Goal: Task Accomplishment & Management: Manage account settings

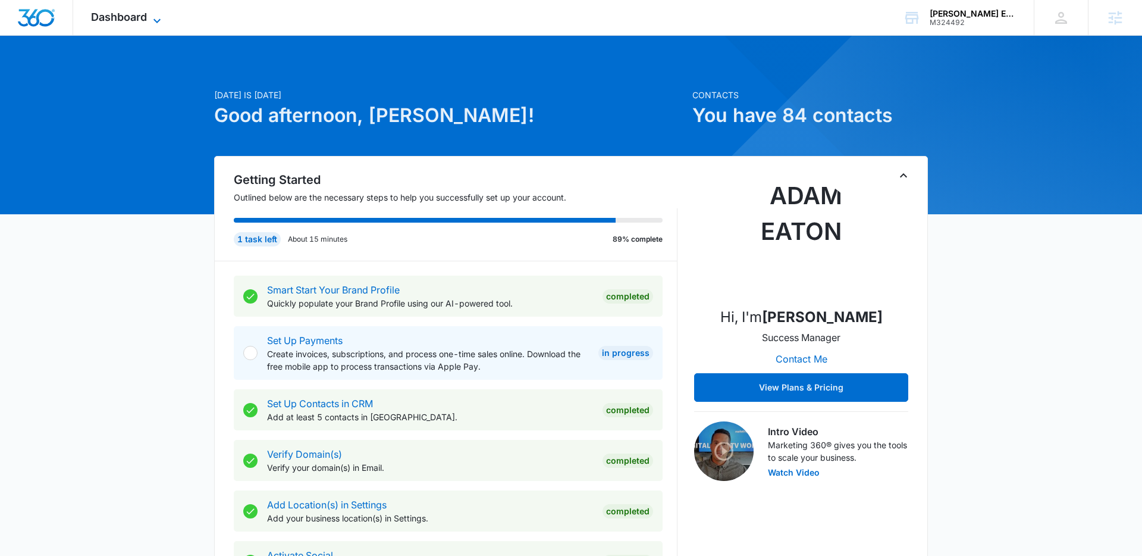
click at [159, 20] on icon at bounding box center [157, 21] width 14 height 14
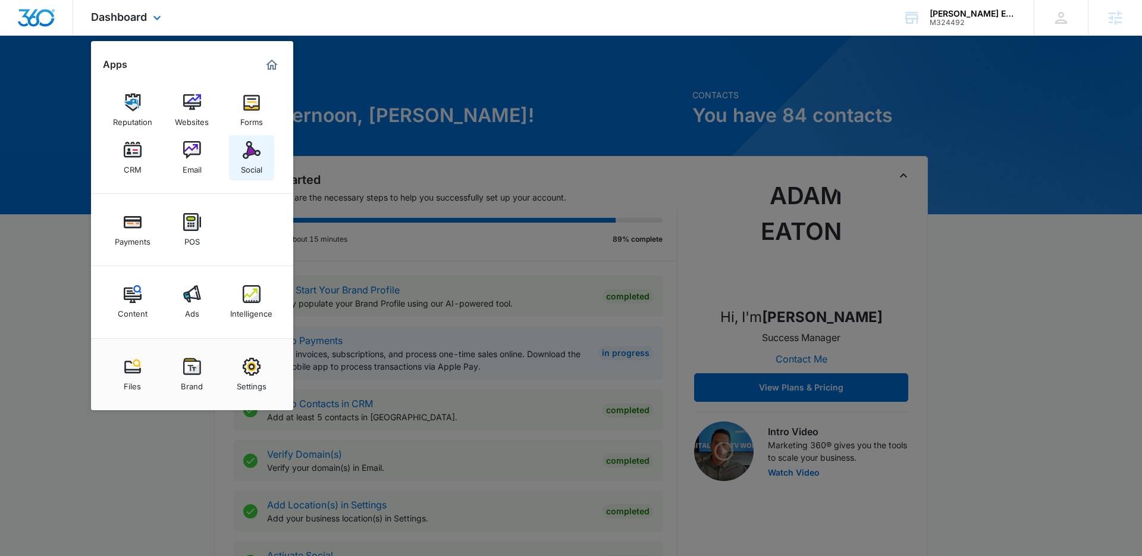
click at [257, 145] on img at bounding box center [252, 150] width 18 height 18
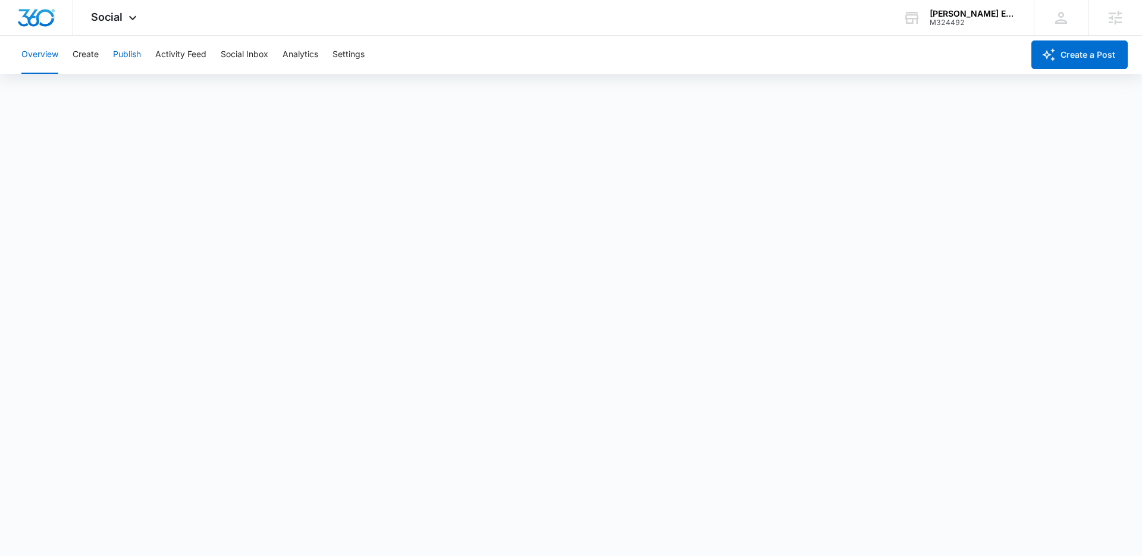
click at [131, 57] on button "Publish" at bounding box center [127, 55] width 28 height 38
click at [342, 53] on button "Settings" at bounding box center [348, 55] width 32 height 38
click at [131, 55] on button "Publish" at bounding box center [127, 55] width 28 height 38
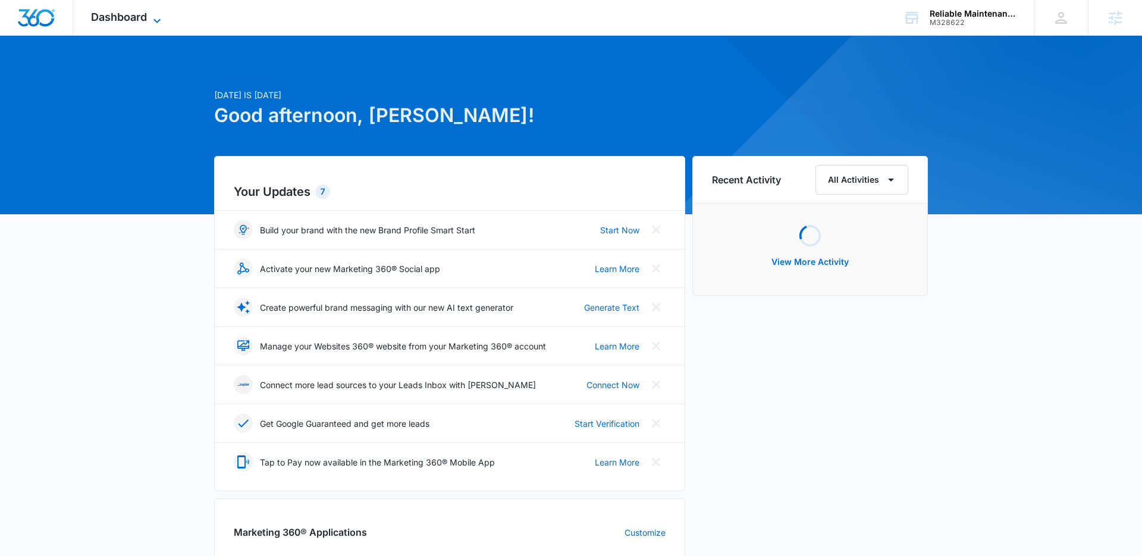
click at [153, 23] on icon at bounding box center [157, 21] width 14 height 14
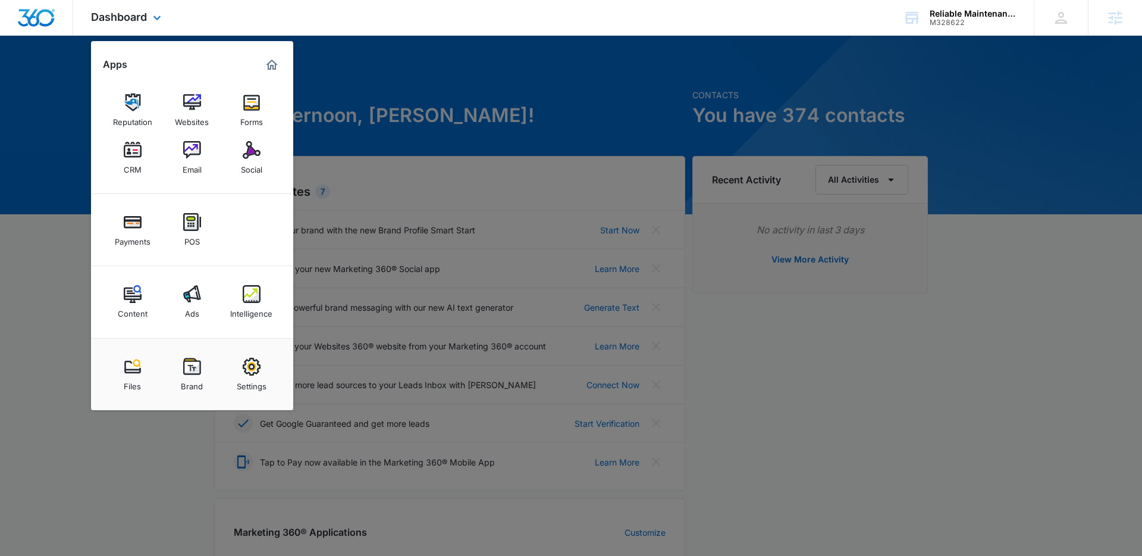
drag, startPoint x: 253, startPoint y: 236, endPoint x: 255, endPoint y: 193, distance: 42.9
click at [254, 212] on div "Payments POS" at bounding box center [192, 230] width 202 height 72
click at [252, 141] on img at bounding box center [252, 150] width 18 height 18
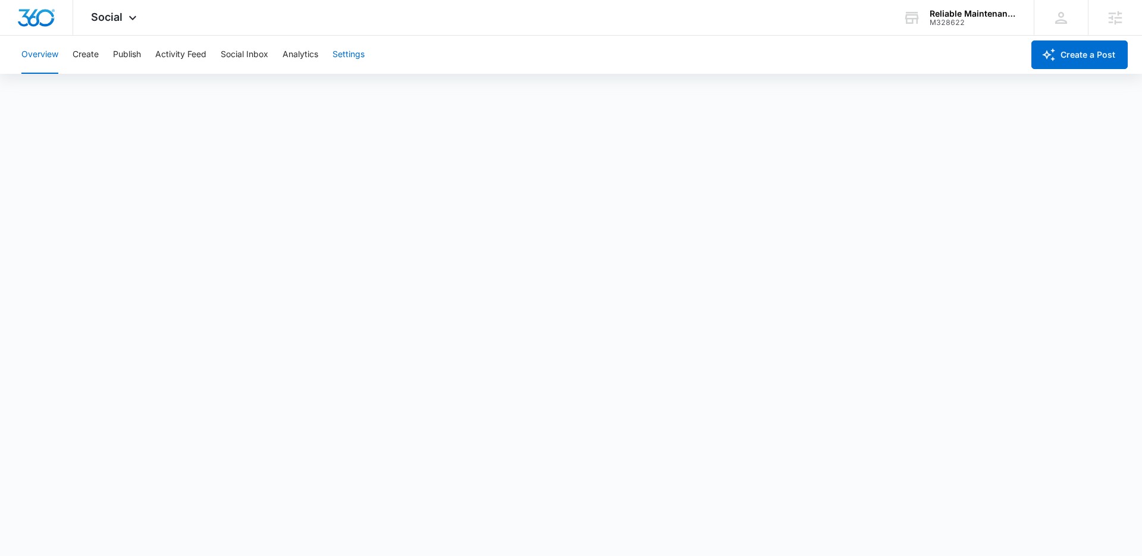
click at [347, 57] on button "Settings" at bounding box center [348, 55] width 32 height 38
click at [90, 58] on button "Create" at bounding box center [86, 55] width 26 height 38
click at [134, 61] on button "Publish" at bounding box center [127, 55] width 28 height 38
click at [89, 95] on button "Schedules" at bounding box center [91, 90] width 40 height 33
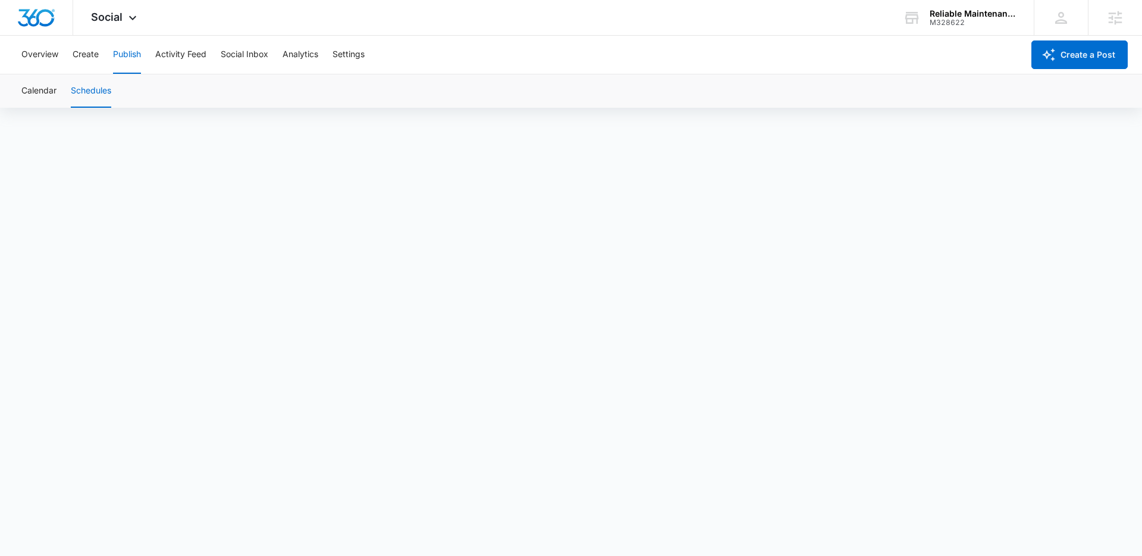
click at [102, 86] on button "Schedules" at bounding box center [91, 90] width 40 height 33
click at [95, 88] on button "Schedules" at bounding box center [91, 90] width 40 height 33
click at [45, 87] on button "Calendar" at bounding box center [38, 90] width 35 height 33
click at [92, 56] on button "Create" at bounding box center [86, 55] width 26 height 38
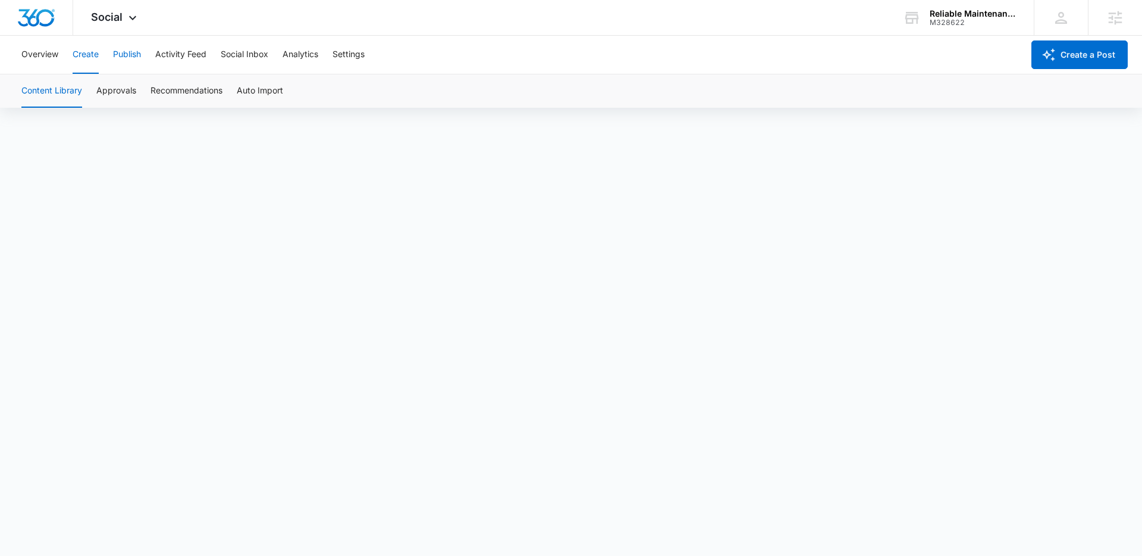
drag, startPoint x: 120, startPoint y: 54, endPoint x: 148, endPoint y: 101, distance: 54.2
click at [120, 54] on button "Publish" at bounding box center [127, 55] width 28 height 38
click at [117, 13] on span "Social" at bounding box center [107, 17] width 32 height 12
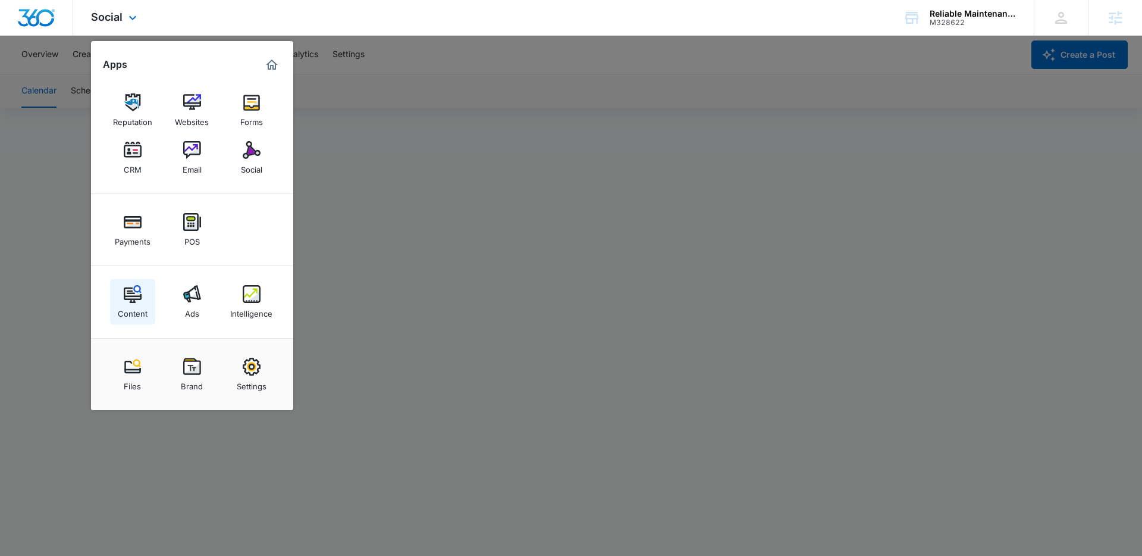
click at [126, 292] on img at bounding box center [133, 294] width 18 height 18
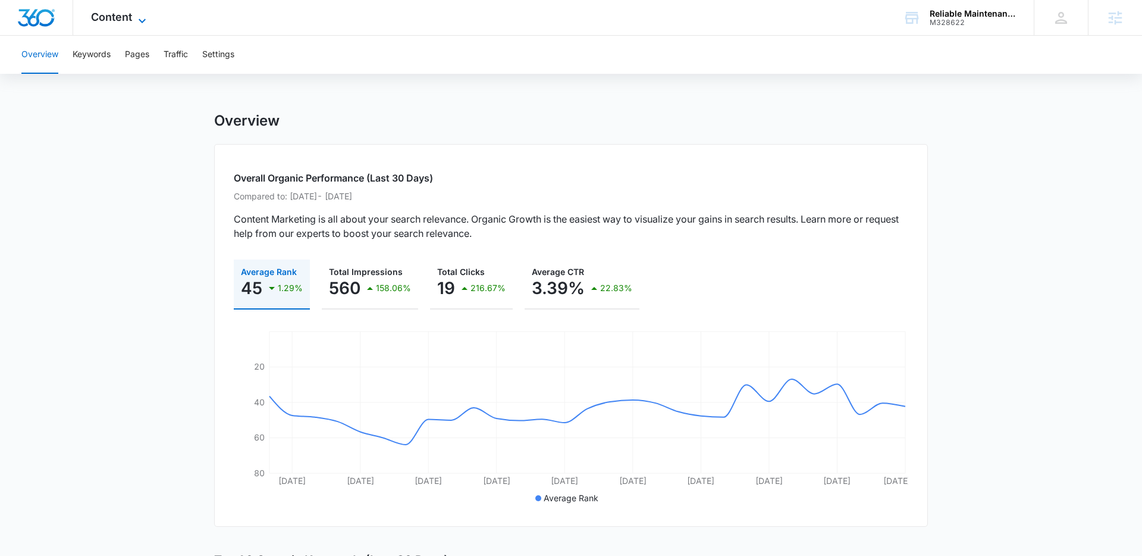
click at [145, 19] on icon at bounding box center [142, 21] width 14 height 14
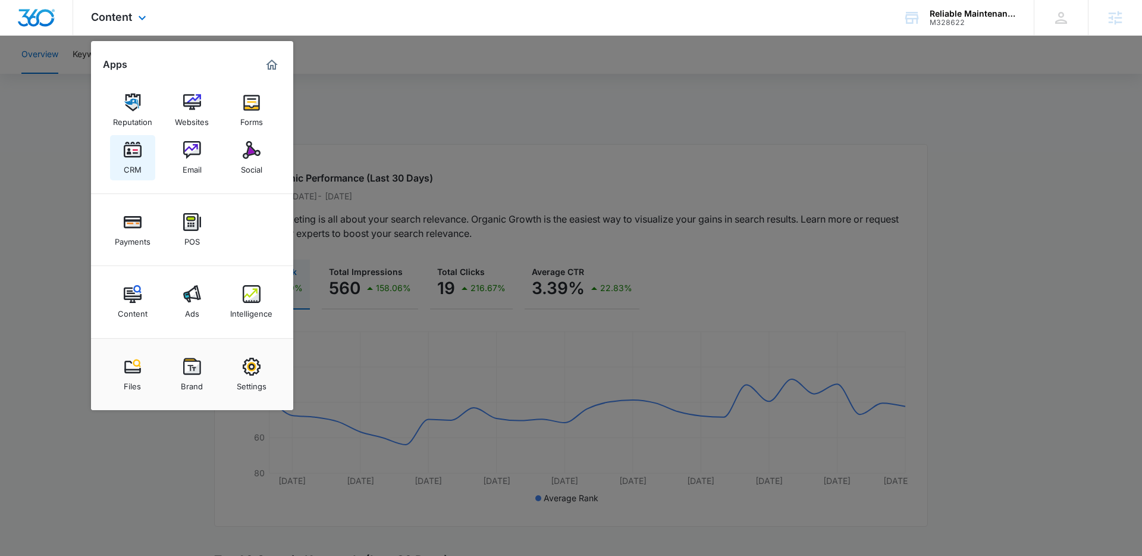
click at [137, 149] on img at bounding box center [133, 150] width 18 height 18
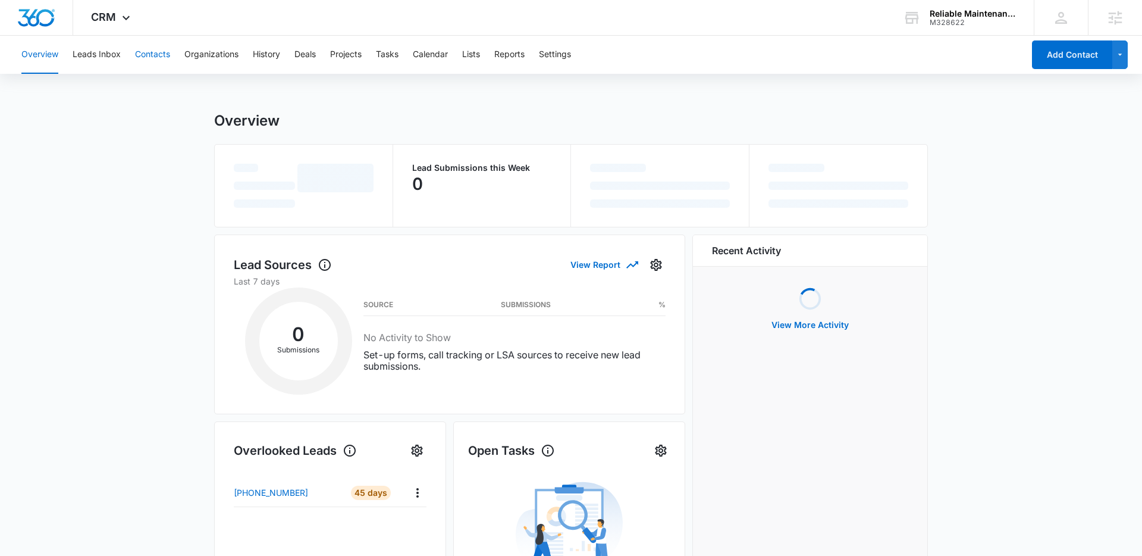
click at [146, 52] on button "Contacts" at bounding box center [152, 55] width 35 height 38
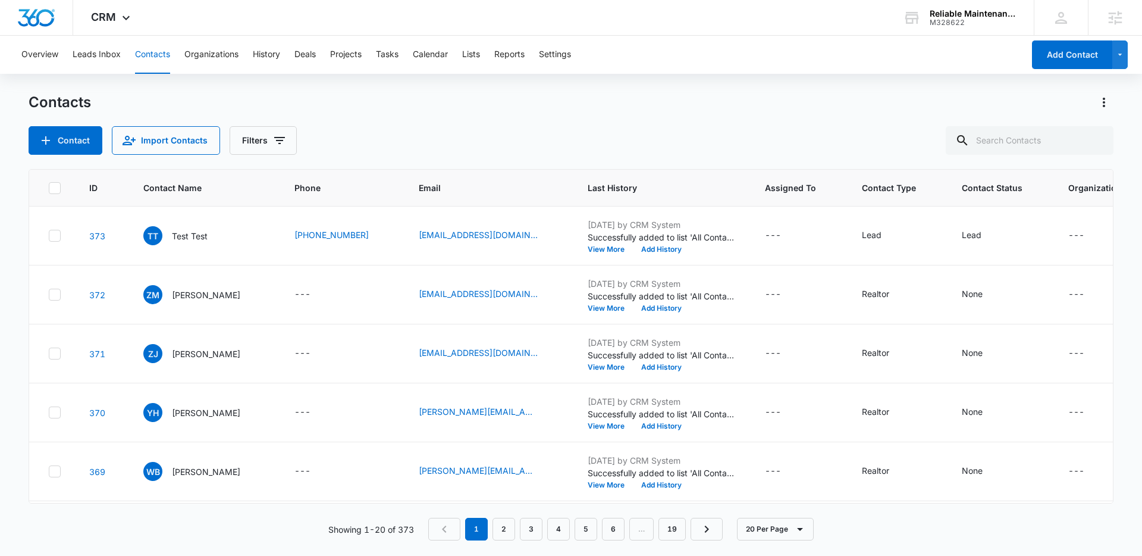
click at [381, 148] on div "Contact Import Contacts Filters" at bounding box center [571, 140] width 1085 height 29
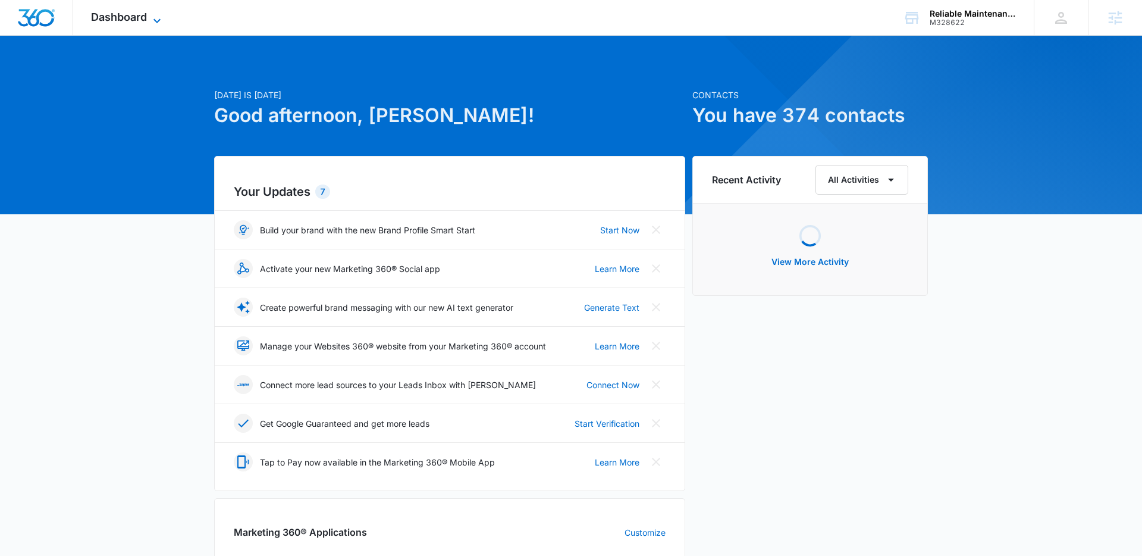
click at [135, 18] on span "Dashboard" at bounding box center [119, 17] width 56 height 12
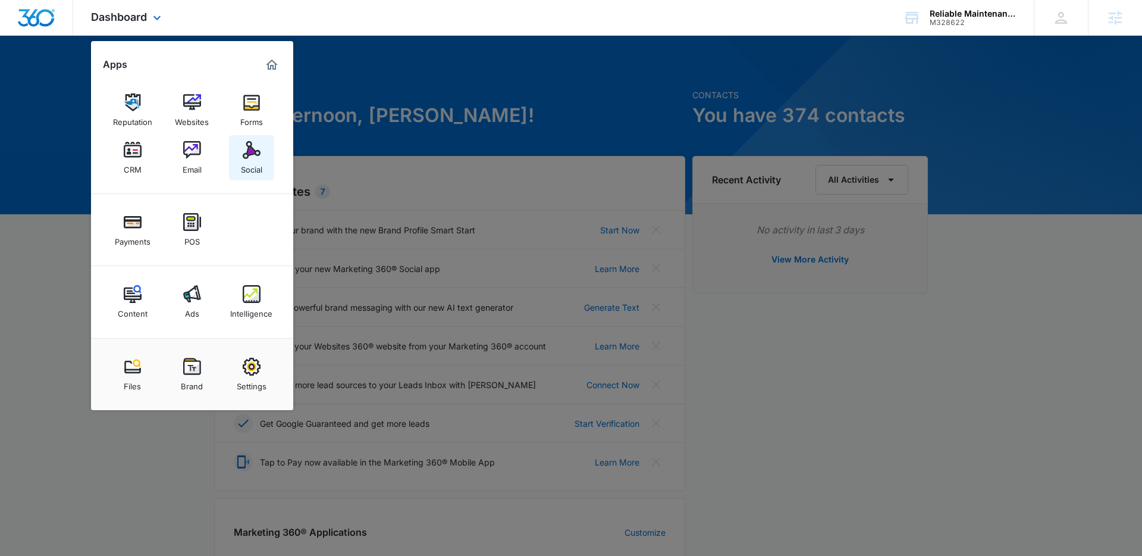
click at [257, 148] on img at bounding box center [252, 150] width 18 height 18
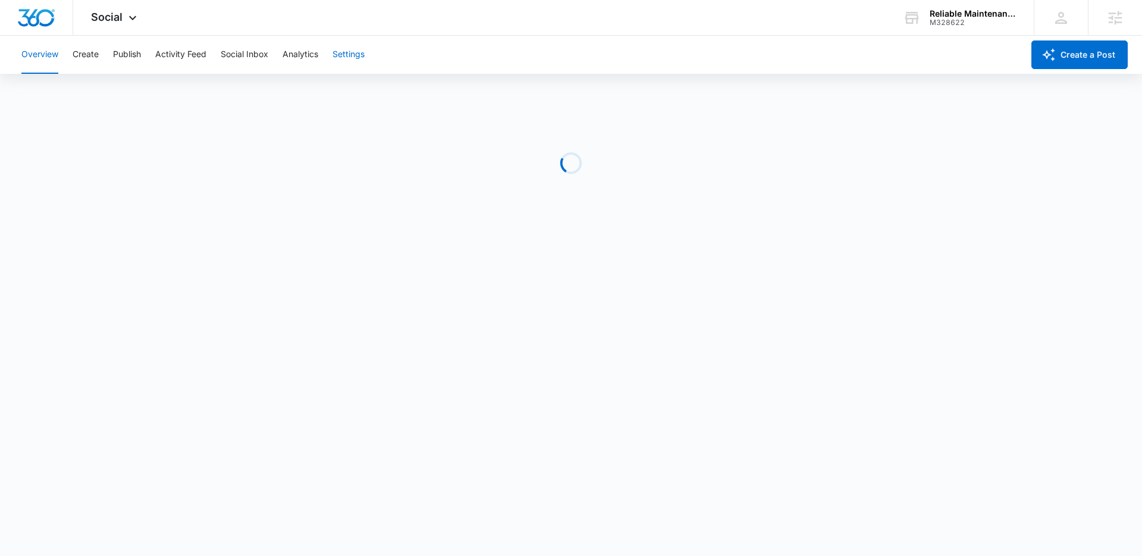
click at [337, 60] on button "Settings" at bounding box center [348, 55] width 32 height 38
click at [338, 65] on button "Settings" at bounding box center [348, 55] width 32 height 38
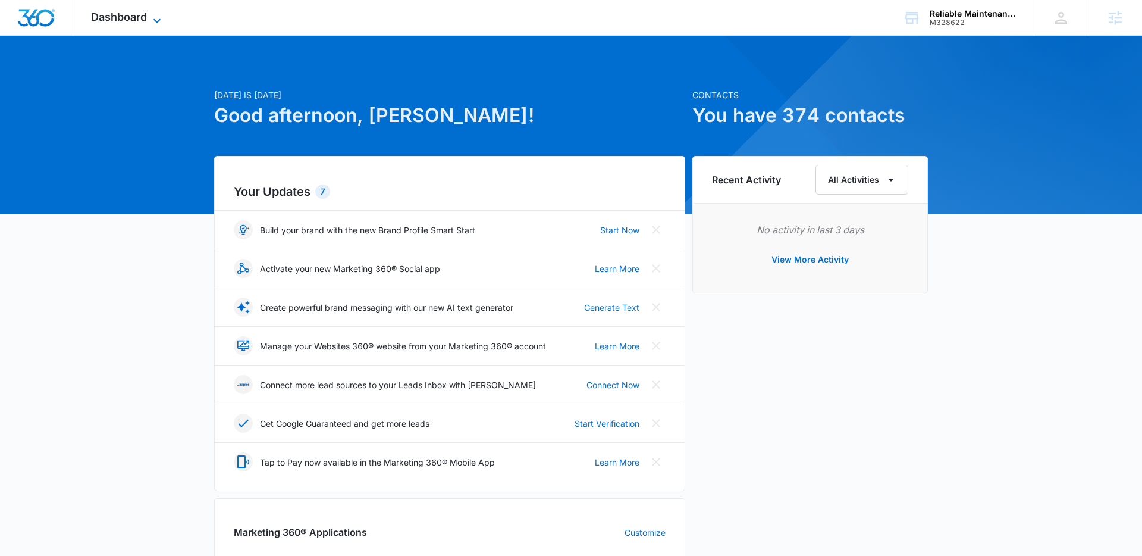
click at [152, 14] on icon at bounding box center [157, 21] width 14 height 14
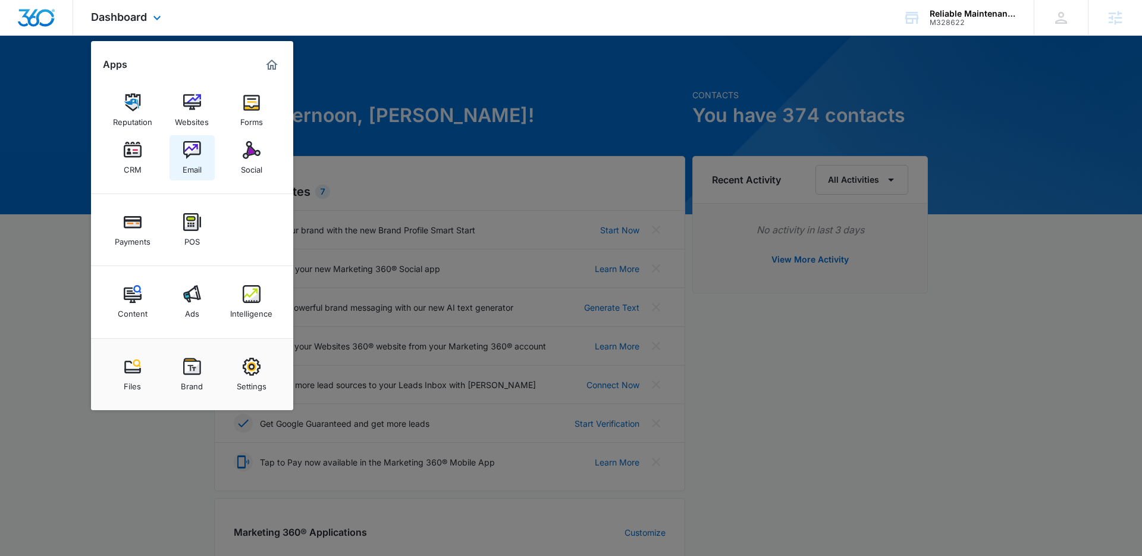
click at [203, 150] on link "Email" at bounding box center [192, 157] width 45 height 45
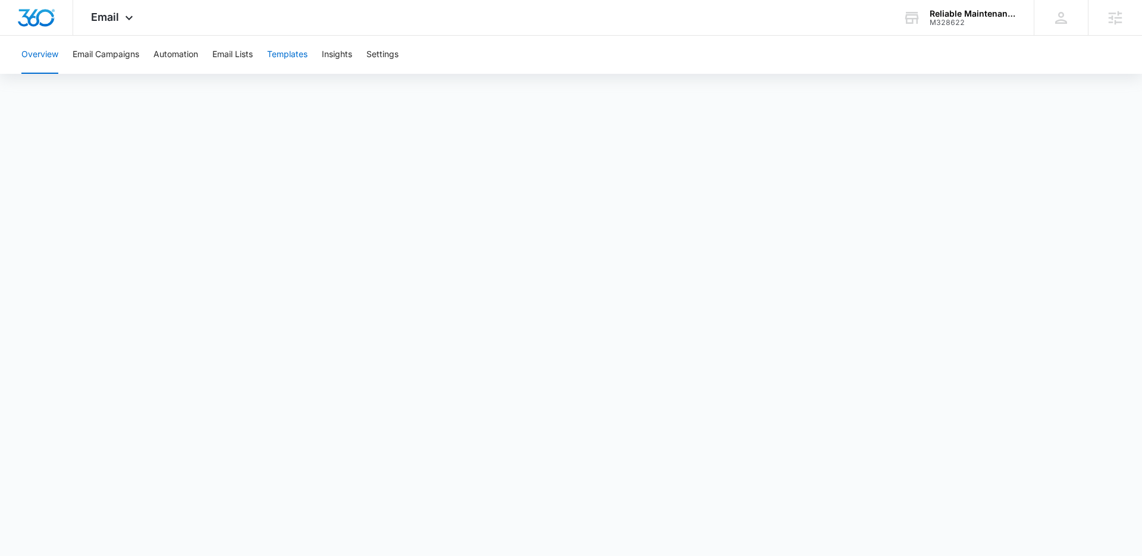
click at [288, 52] on button "Templates" at bounding box center [287, 55] width 40 height 38
click at [113, 55] on button "Email Campaigns" at bounding box center [106, 55] width 67 height 38
click at [278, 52] on button "Templates" at bounding box center [287, 55] width 40 height 38
